Goal: Information Seeking & Learning: Understand process/instructions

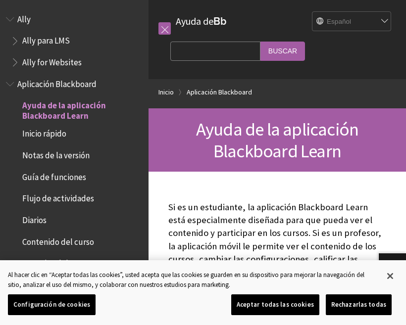
scroll to position [81, 0]
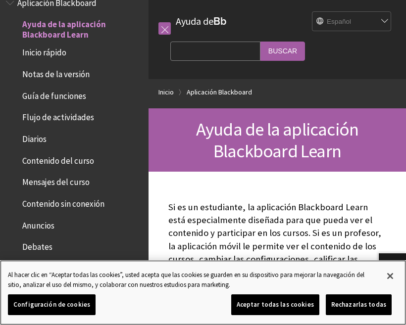
click at [394, 269] on button "Cerrar" at bounding box center [390, 276] width 22 height 22
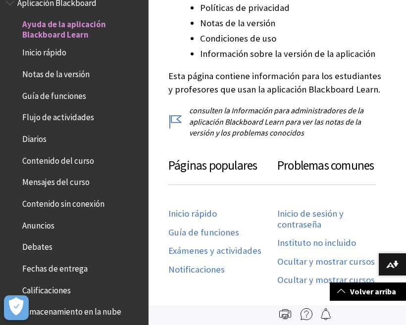
scroll to position [454, 0]
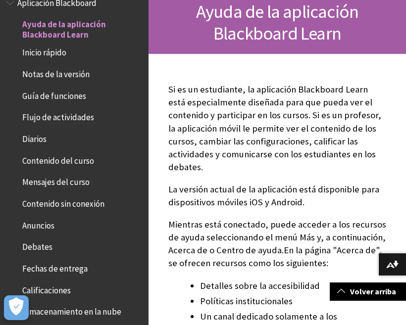
scroll to position [121, 0]
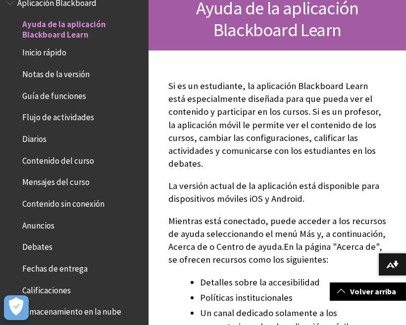
click at [43, 54] on span "Inicio rápido" at bounding box center [44, 51] width 44 height 13
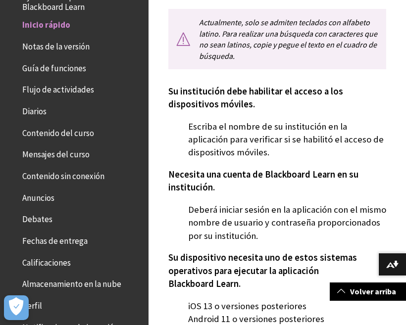
scroll to position [244, 0]
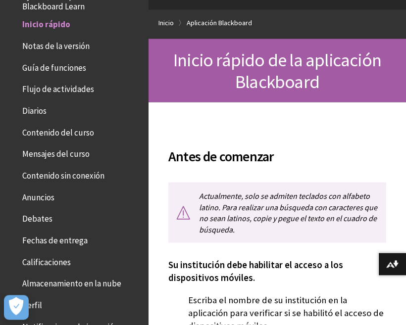
click at [335, 196] on p "Actualmente, solo se admiten teclados con alfabeto latino. Para realizar una bú…" at bounding box center [277, 213] width 218 height 60
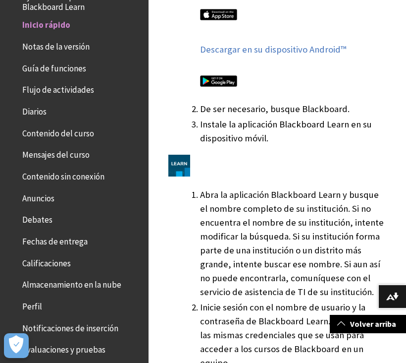
scroll to position [822, 0]
